Goal: Navigation & Orientation: Find specific page/section

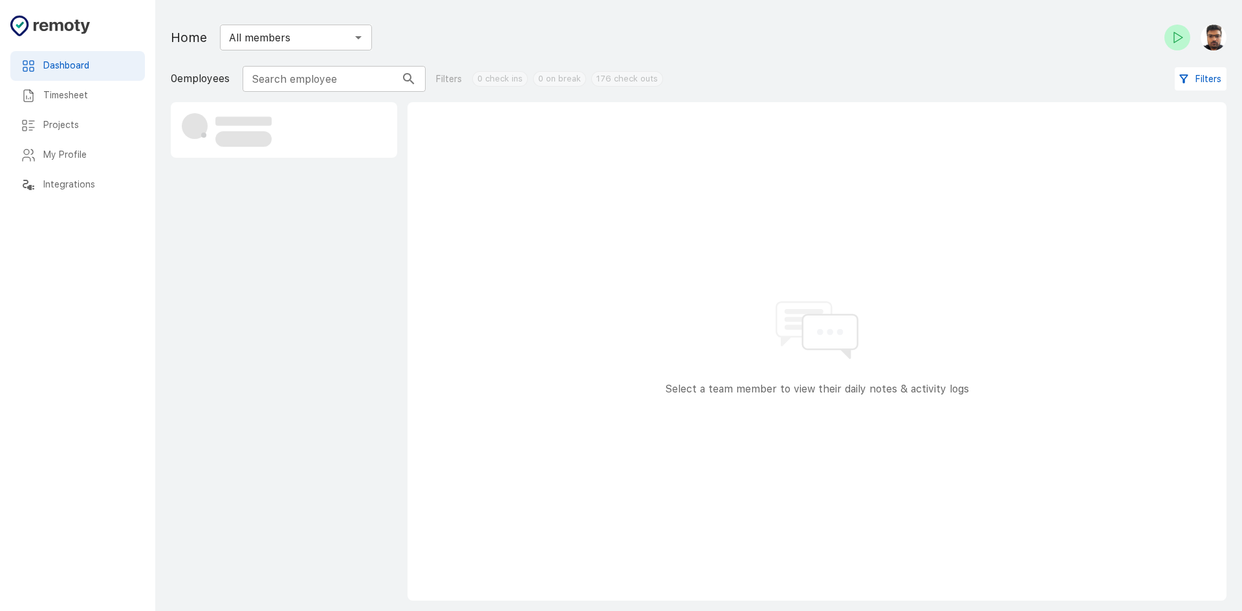
click at [68, 99] on h6 "Timesheet" at bounding box center [88, 96] width 91 height 14
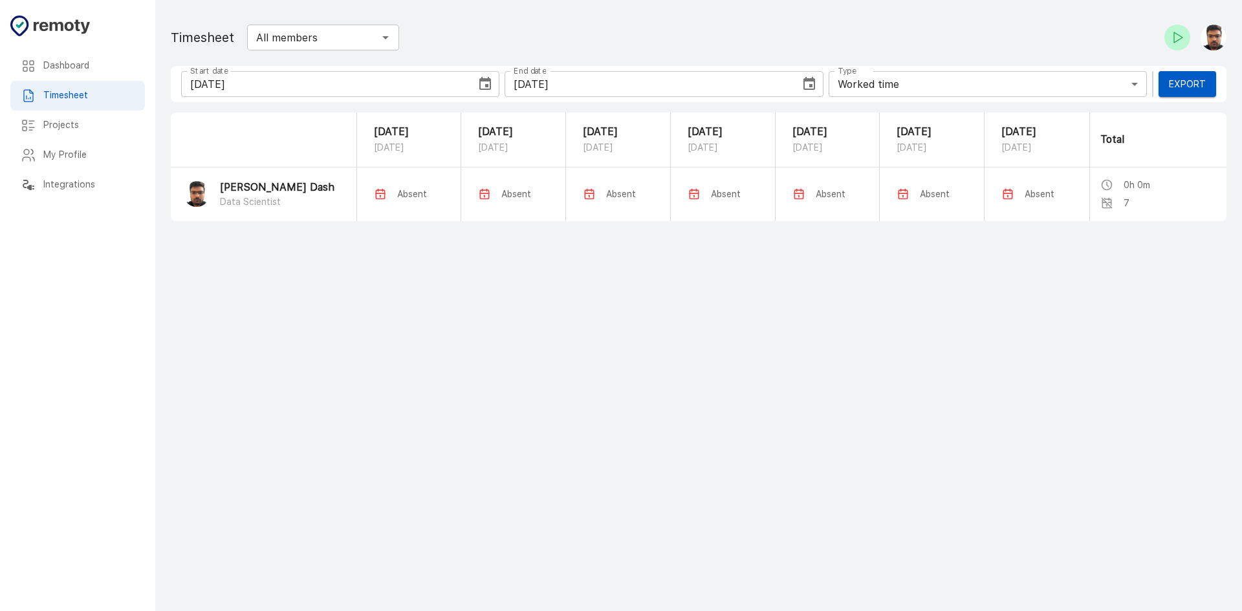
click at [1207, 34] on img "button" at bounding box center [1214, 38] width 26 height 26
click at [1190, 65] on li "My Profile" at bounding box center [1182, 72] width 104 height 23
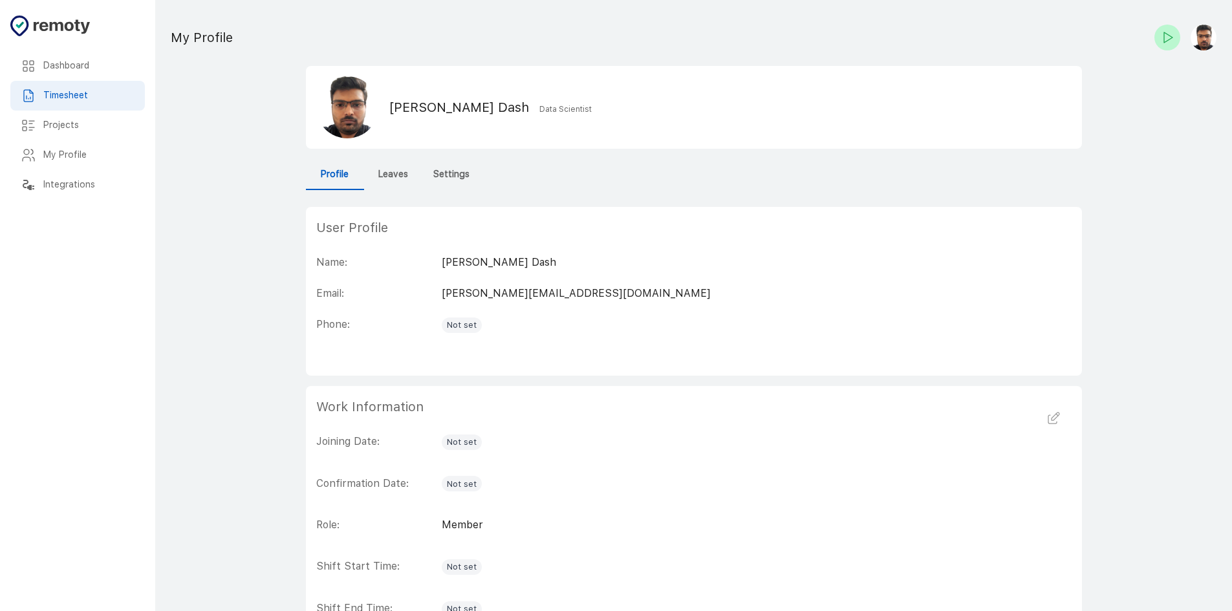
click at [66, 61] on h6 "Dashboard" at bounding box center [88, 66] width 91 height 14
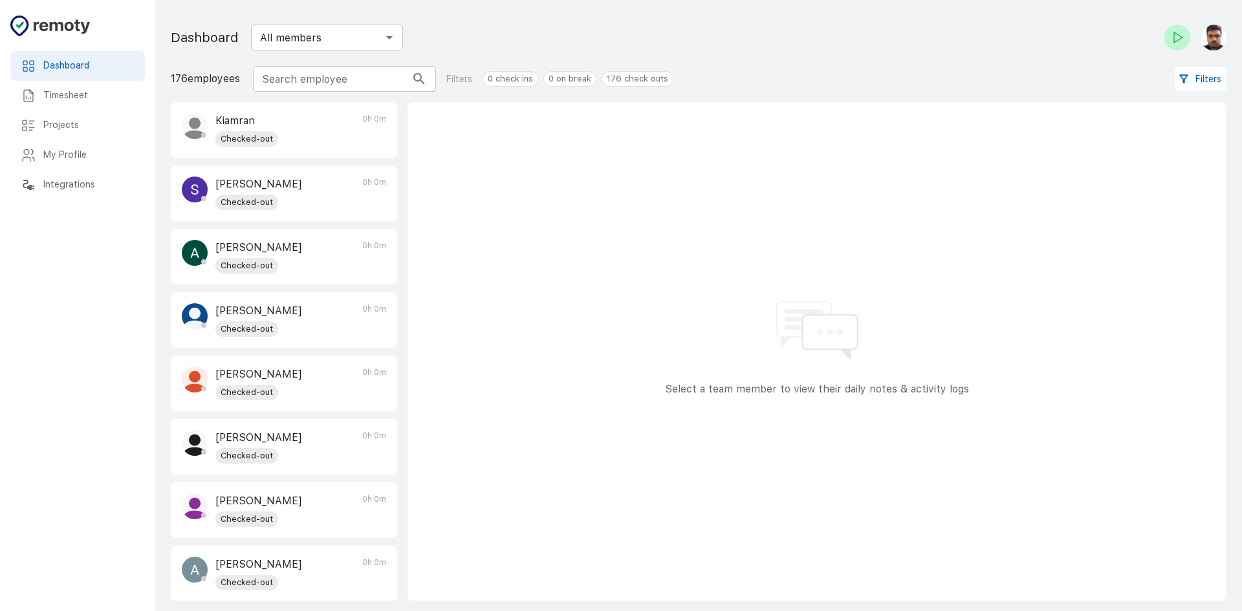
scroll to position [64, 0]
